Goal: Check status: Check status

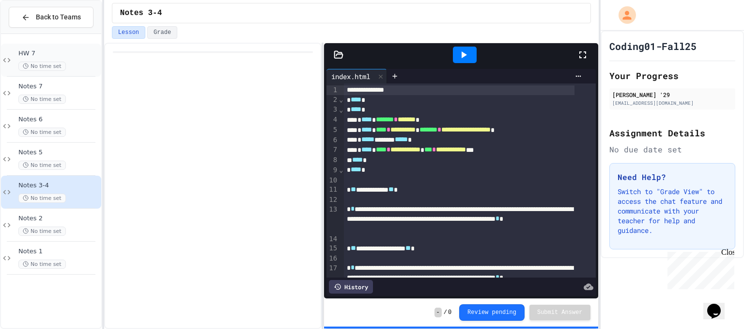
click at [65, 55] on span "HW 7" at bounding box center [58, 53] width 81 height 8
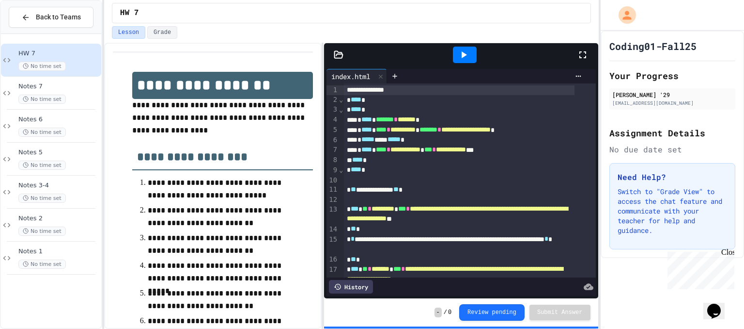
click at [468, 57] on icon at bounding box center [464, 55] width 12 height 12
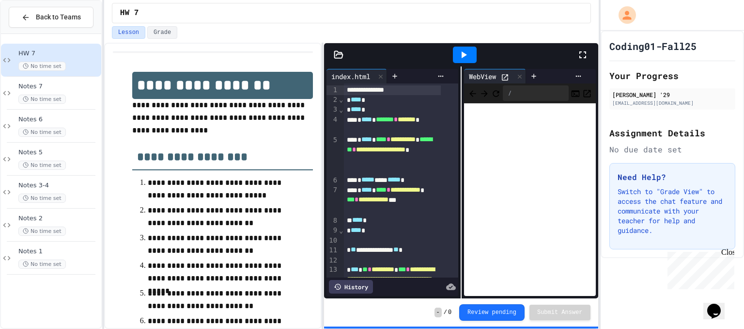
click at [460, 55] on icon at bounding box center [464, 55] width 12 height 12
click at [586, 54] on icon at bounding box center [583, 55] width 12 height 12
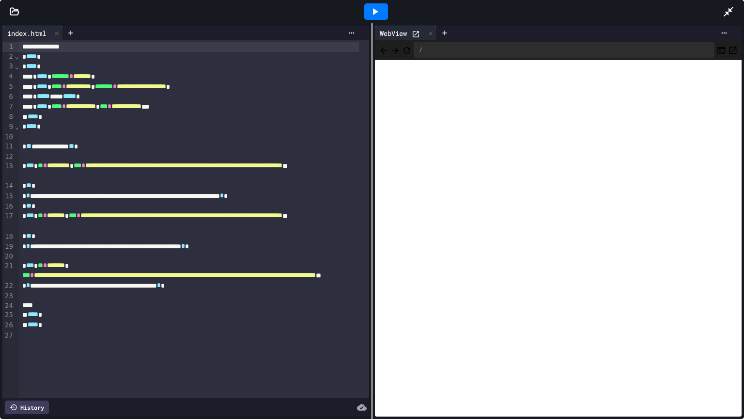
click at [737, 1] on div at bounding box center [733, 12] width 21 height 26
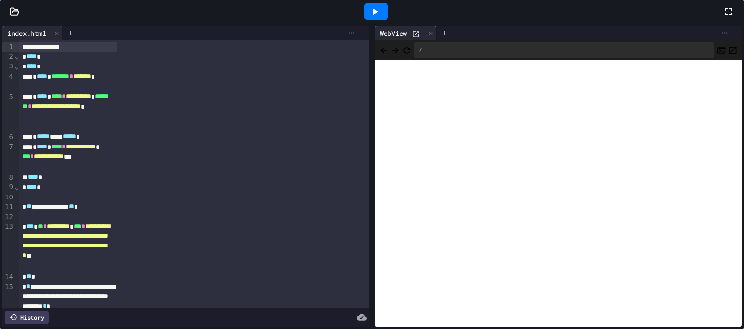
scroll to position [252, 0]
